Goal: Task Accomplishment & Management: Use online tool/utility

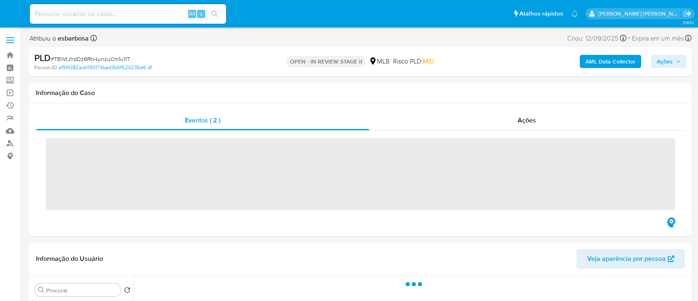
select select "10"
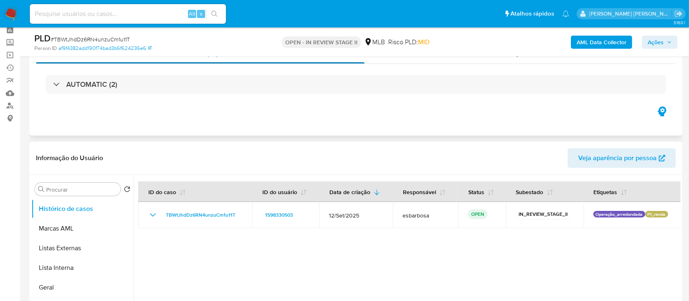
scroll to position [54, 0]
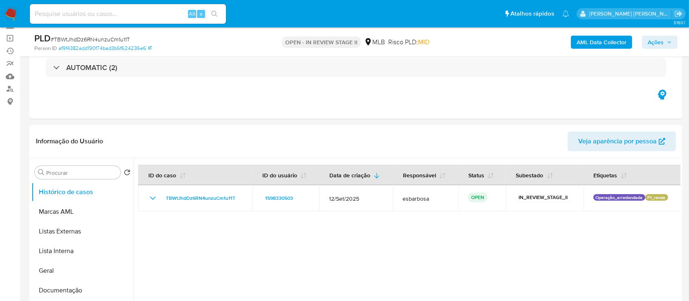
click at [659, 41] on span "Ações" at bounding box center [656, 42] width 16 height 13
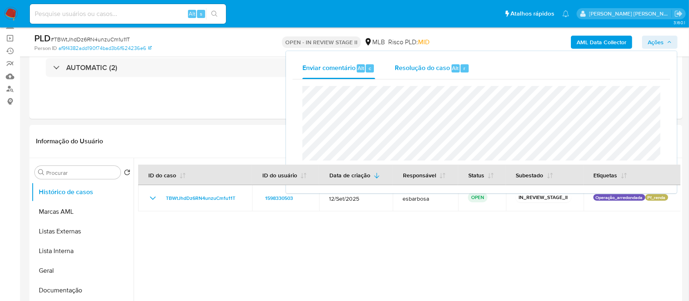
click at [433, 70] on span "Resolução do caso" at bounding box center [422, 67] width 55 height 9
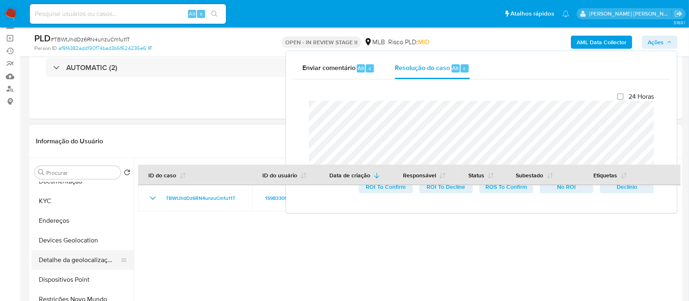
scroll to position [164, 0]
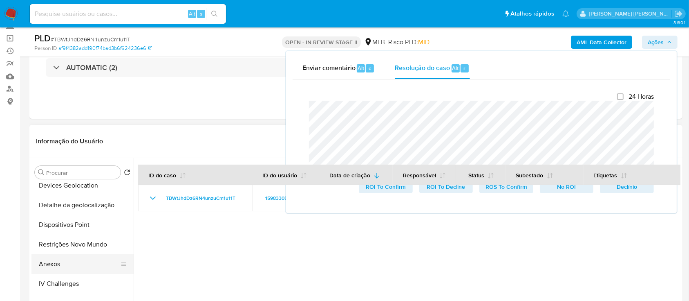
click at [62, 260] on button "Anexos" at bounding box center [79, 264] width 96 height 20
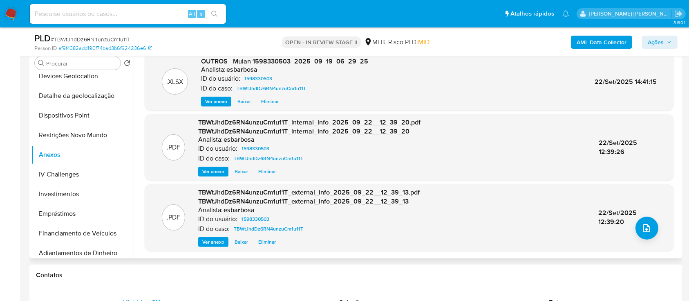
scroll to position [0, 0]
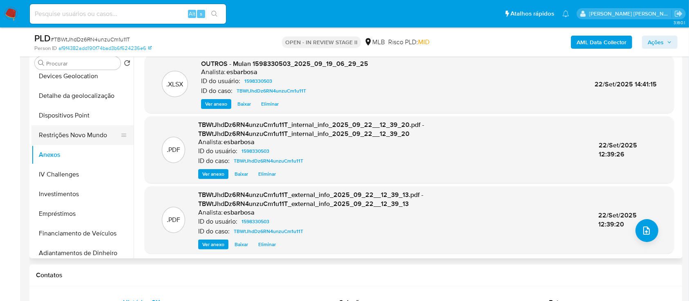
click at [58, 140] on button "Restrições Novo Mundo" at bounding box center [79, 135] width 96 height 20
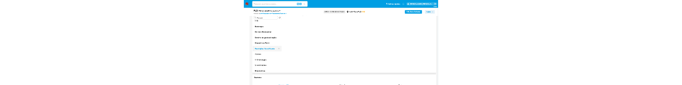
scroll to position [109, 0]
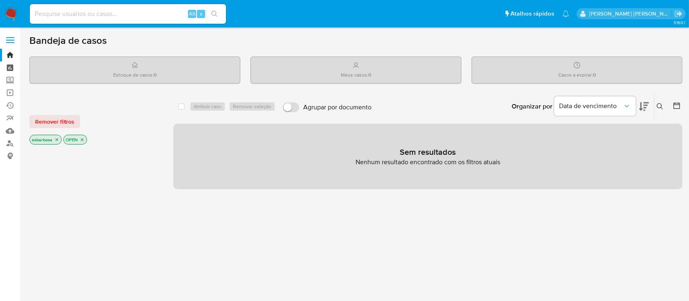
click at [11, 69] on link "Painel" at bounding box center [48, 67] width 97 height 13
